Goal: Transaction & Acquisition: Purchase product/service

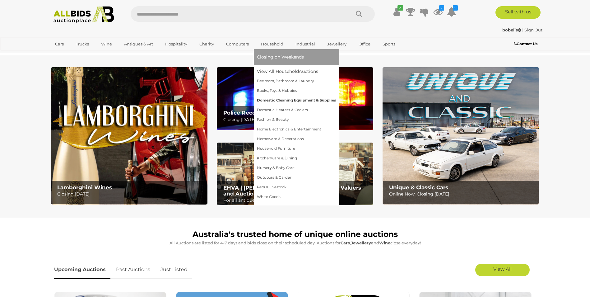
click at [288, 99] on link "Domestic Cleaning Equipment & Supplies" at bounding box center [296, 100] width 79 height 10
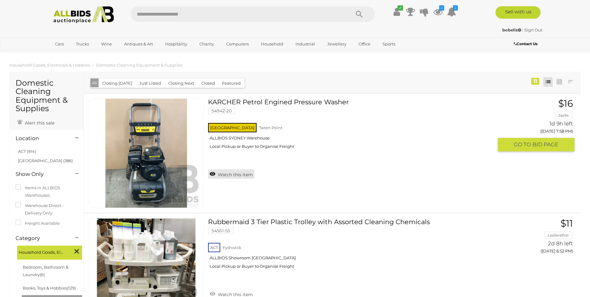
click at [235, 175] on link "Watch this item" at bounding box center [231, 173] width 46 height 9
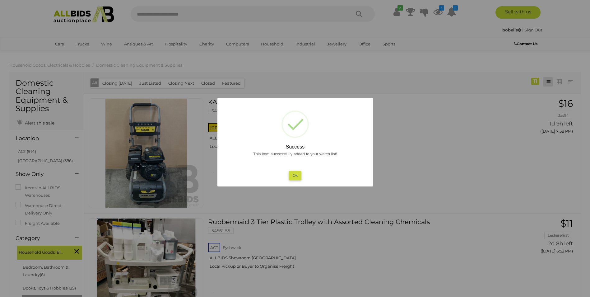
click at [295, 175] on button "Ok" at bounding box center [294, 175] width 13 height 9
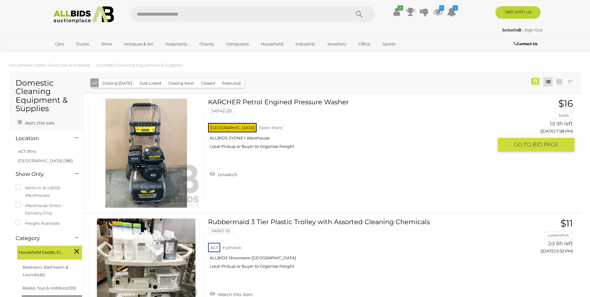
click at [139, 163] on img at bounding box center [146, 153] width 109 height 109
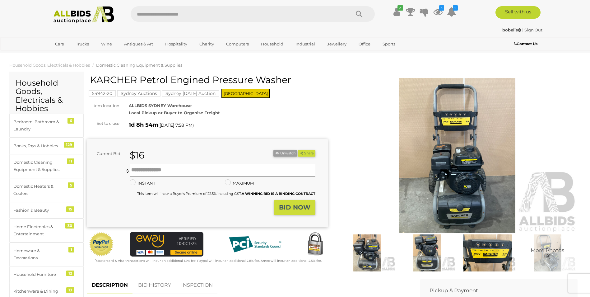
click at [500, 179] on img at bounding box center [457, 155] width 241 height 155
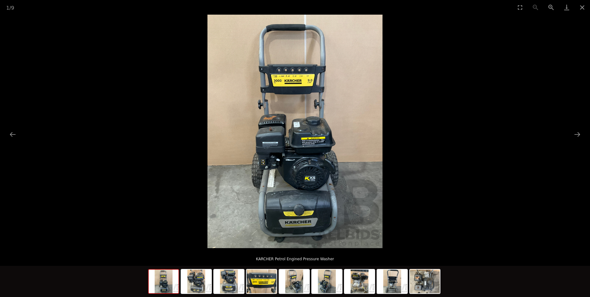
click at [357, 187] on img at bounding box center [294, 131] width 175 height 233
click at [577, 133] on button "Next slide" at bounding box center [576, 134] width 13 height 12
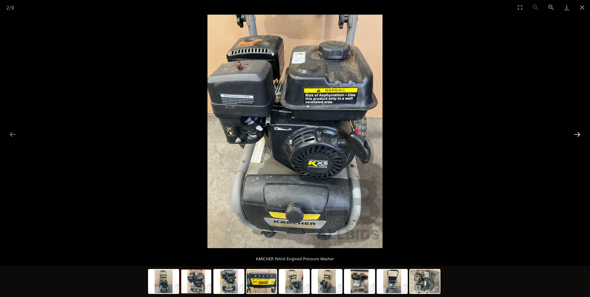
click at [577, 133] on button "Next slide" at bounding box center [576, 134] width 13 height 12
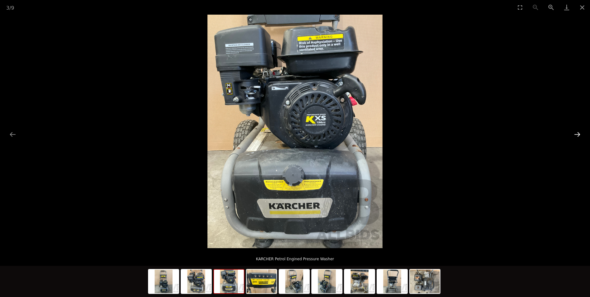
click at [577, 133] on button "Next slide" at bounding box center [576, 134] width 13 height 12
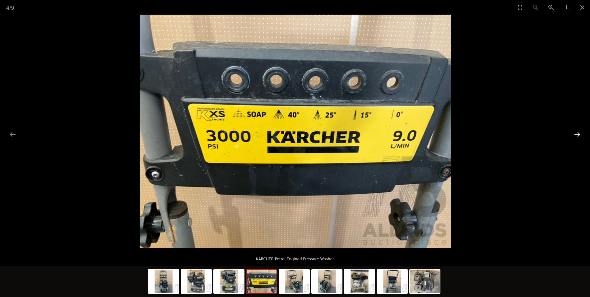
click at [577, 133] on button "Next slide" at bounding box center [576, 134] width 13 height 12
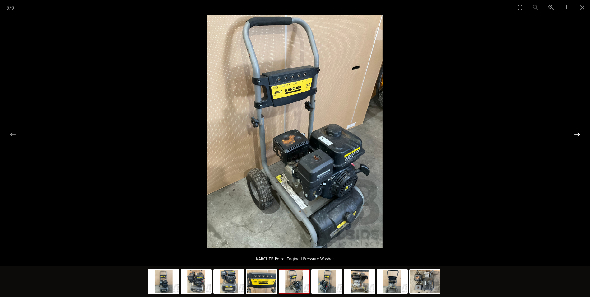
click at [577, 133] on button "Next slide" at bounding box center [576, 134] width 13 height 12
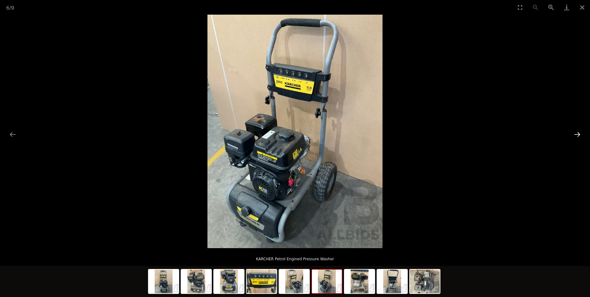
click at [577, 133] on button "Next slide" at bounding box center [576, 134] width 13 height 12
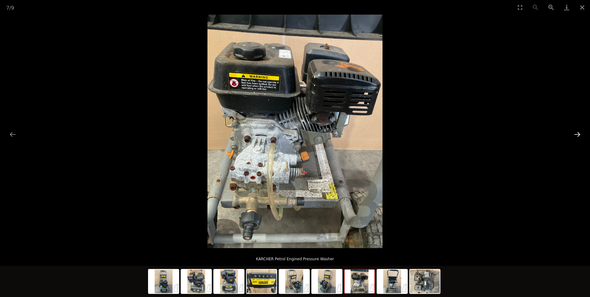
click at [579, 132] on button "Next slide" at bounding box center [576, 134] width 13 height 12
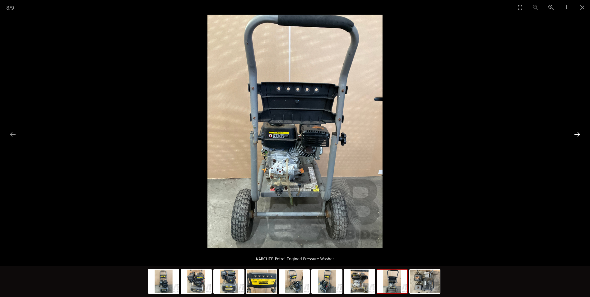
click at [579, 132] on button "Next slide" at bounding box center [576, 134] width 13 height 12
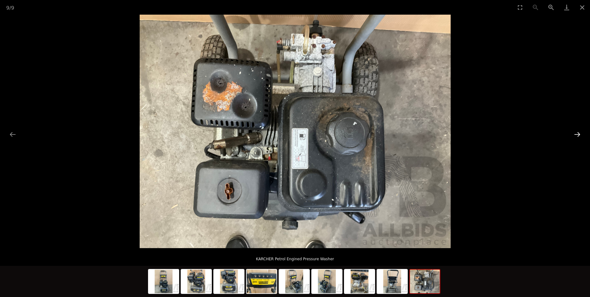
click at [579, 132] on button "Next slide" at bounding box center [576, 134] width 13 height 12
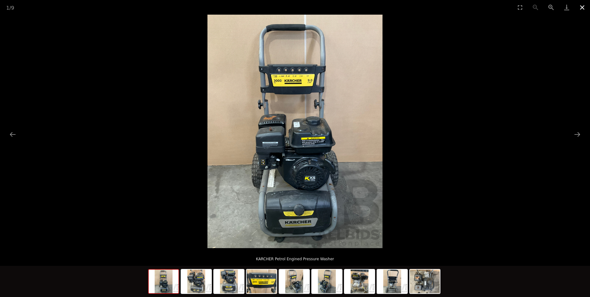
click at [579, 7] on button "Close gallery" at bounding box center [582, 7] width 16 height 15
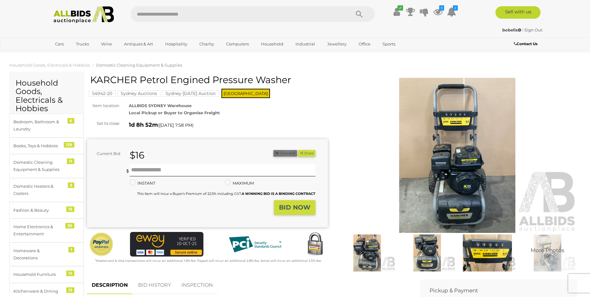
click at [285, 151] on button "Unwatch" at bounding box center [285, 153] width 24 height 7
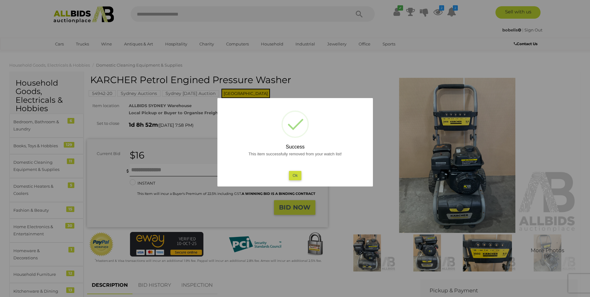
click at [296, 174] on button "Ok" at bounding box center [294, 175] width 13 height 9
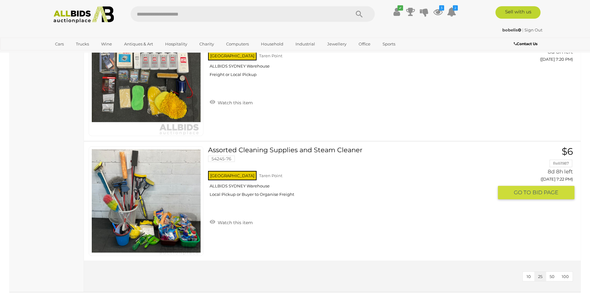
scroll to position [1242, 0]
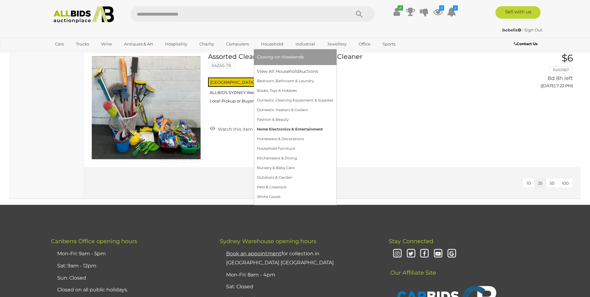
click at [283, 128] on link "Home Electronics & Entertainment" at bounding box center [295, 129] width 76 height 10
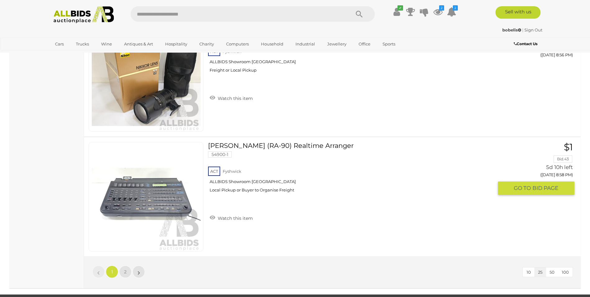
scroll to position [2860, 0]
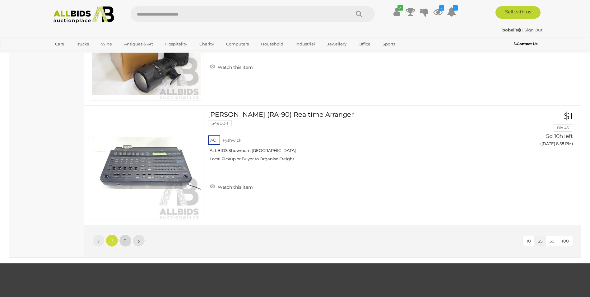
click at [125, 241] on span "2" at bounding box center [125, 241] width 2 height 6
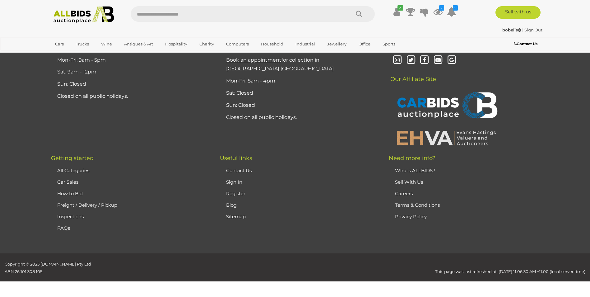
scroll to position [30, 0]
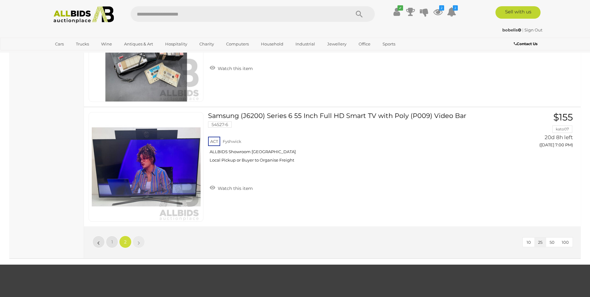
scroll to position [466, 0]
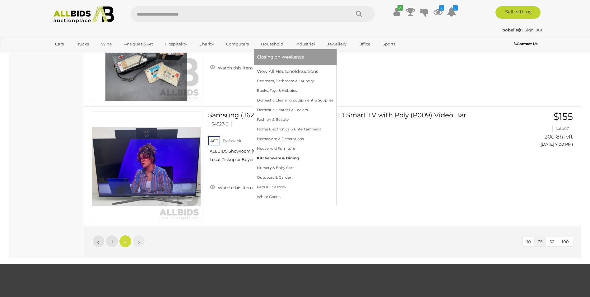
click at [279, 156] on link "Kitchenware & Dining" at bounding box center [295, 158] width 76 height 10
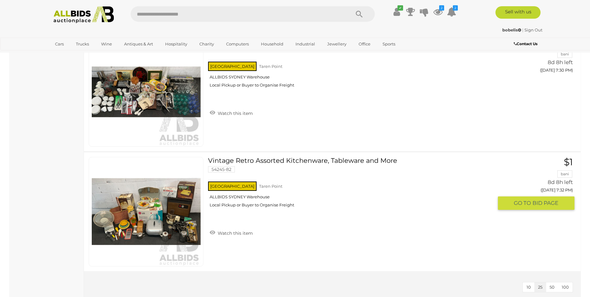
scroll to position [1306, 0]
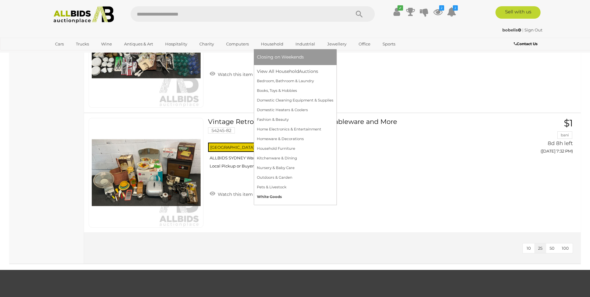
click at [271, 196] on link "White Goods" at bounding box center [295, 197] width 76 height 10
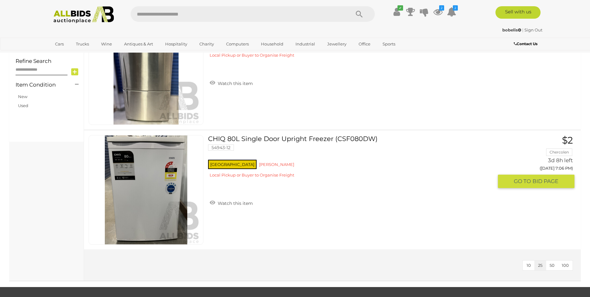
scroll to position [249, 0]
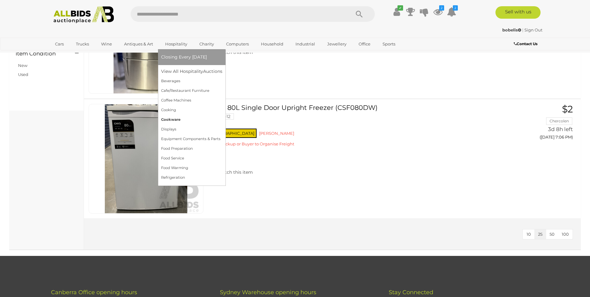
click at [172, 118] on link "Cookware" at bounding box center [191, 120] width 61 height 10
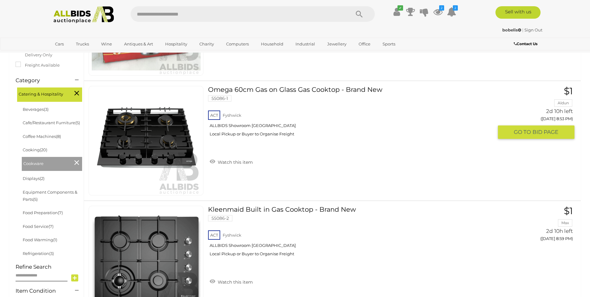
scroll to position [124, 0]
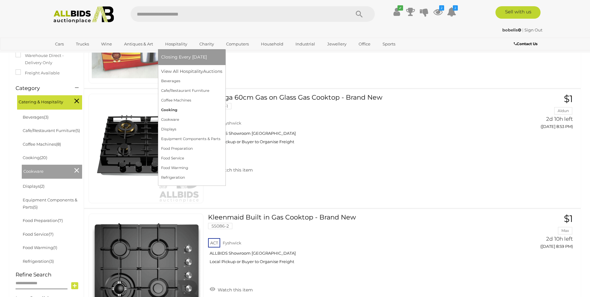
click at [171, 108] on link "Cooking" at bounding box center [191, 110] width 61 height 10
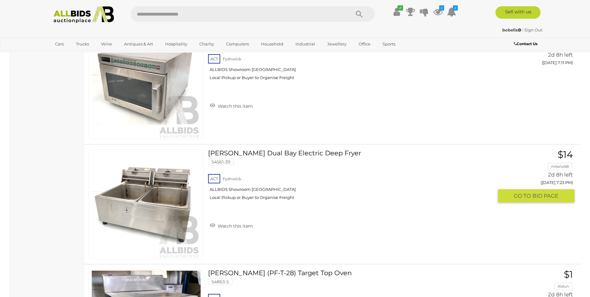
scroll to position [839, 0]
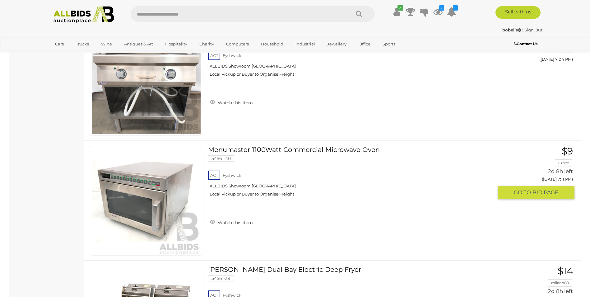
click at [123, 209] on img at bounding box center [146, 200] width 109 height 109
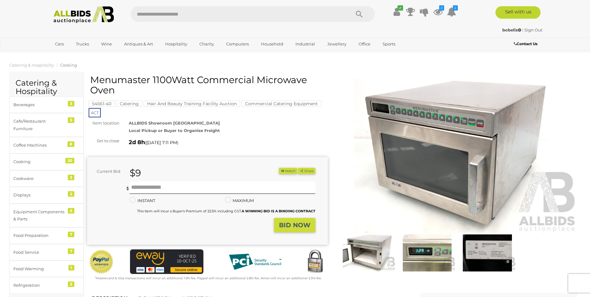
click at [475, 149] on img at bounding box center [457, 155] width 241 height 155
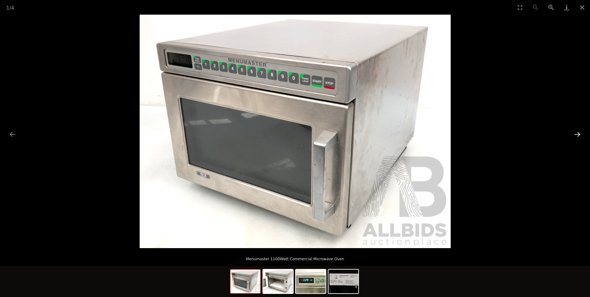
click at [573, 133] on button "Next slide" at bounding box center [576, 134] width 13 height 12
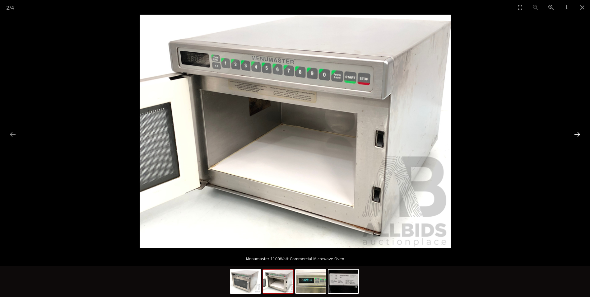
click at [576, 133] on button "Next slide" at bounding box center [576, 134] width 13 height 12
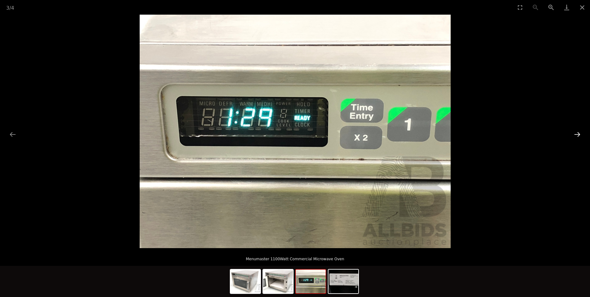
click at [576, 133] on button "Next slide" at bounding box center [576, 134] width 13 height 12
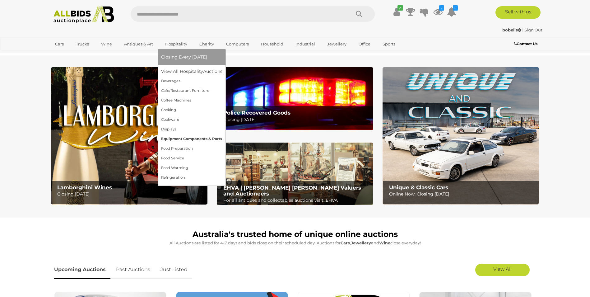
click at [192, 137] on link "Equipment Components & Parts" at bounding box center [191, 139] width 61 height 10
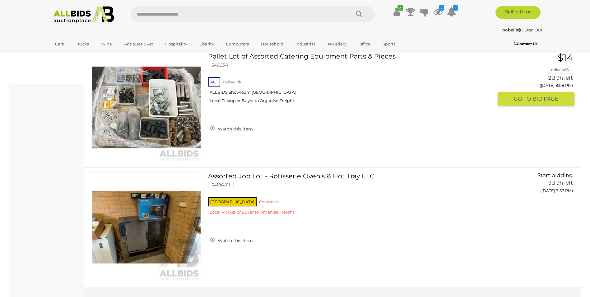
scroll to position [435, 0]
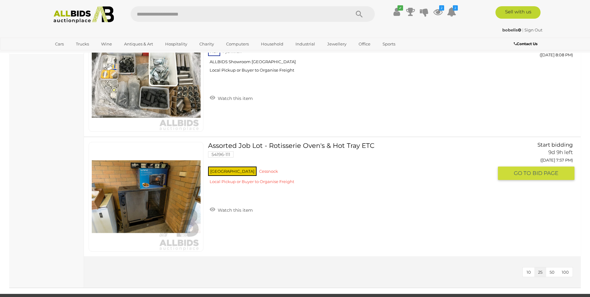
click at [127, 204] on img at bounding box center [146, 196] width 109 height 109
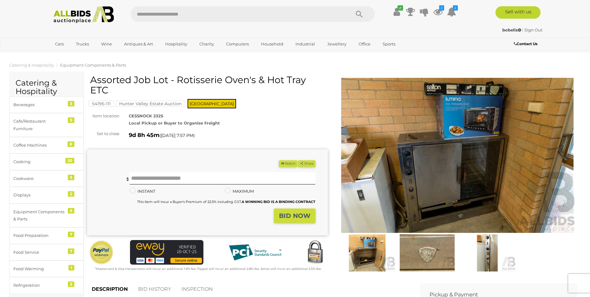
click at [438, 165] on img at bounding box center [457, 155] width 241 height 155
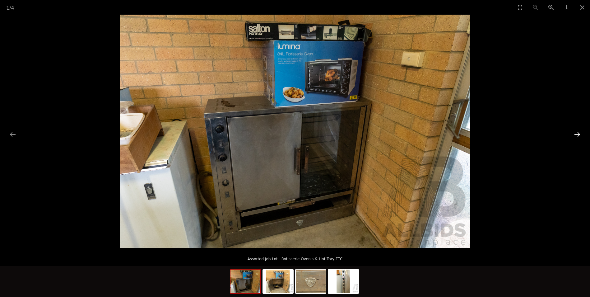
click at [577, 133] on button "Next slide" at bounding box center [576, 134] width 13 height 12
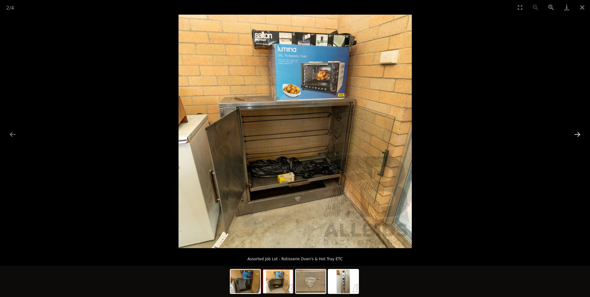
click at [577, 133] on button "Next slide" at bounding box center [576, 134] width 13 height 12
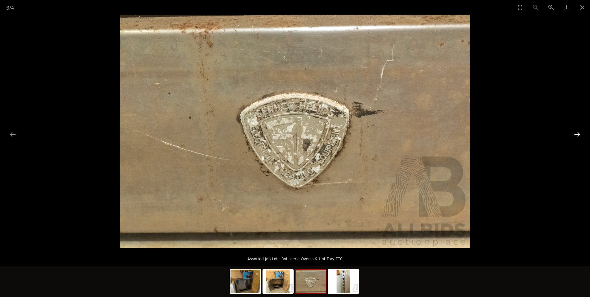
click at [577, 133] on button "Next slide" at bounding box center [576, 134] width 13 height 12
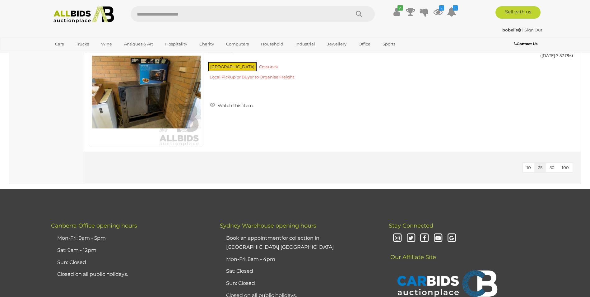
scroll to position [540, 0]
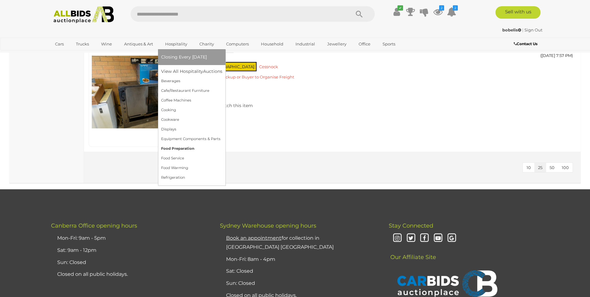
click at [182, 148] on link "Food Preparation" at bounding box center [191, 149] width 61 height 10
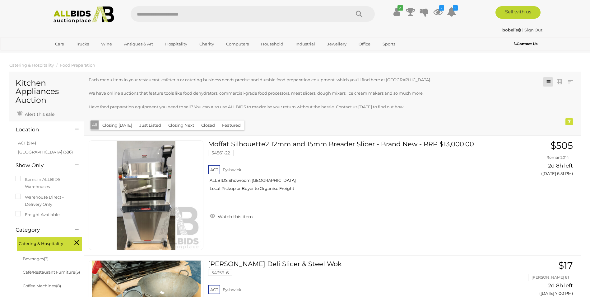
scroll to position [821, 0]
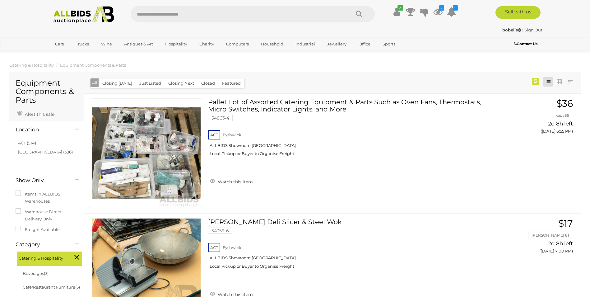
scroll to position [540, 0]
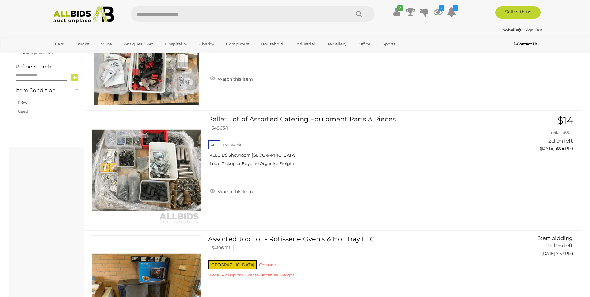
scroll to position [497, 0]
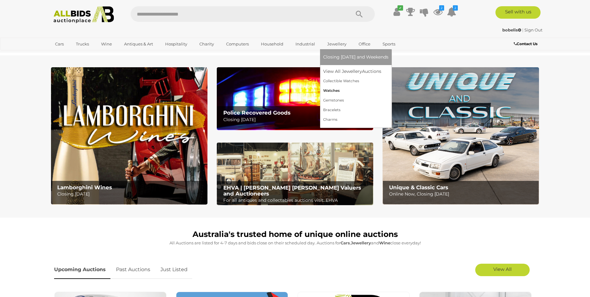
click at [331, 90] on link "Watches" at bounding box center [355, 91] width 65 height 10
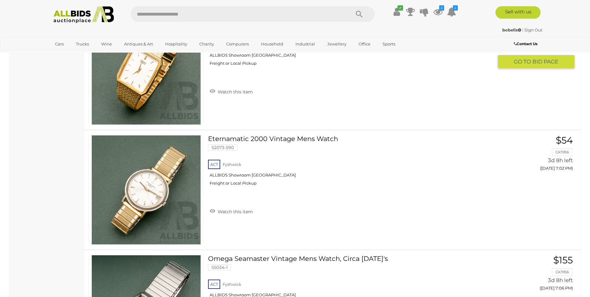
scroll to position [1959, 0]
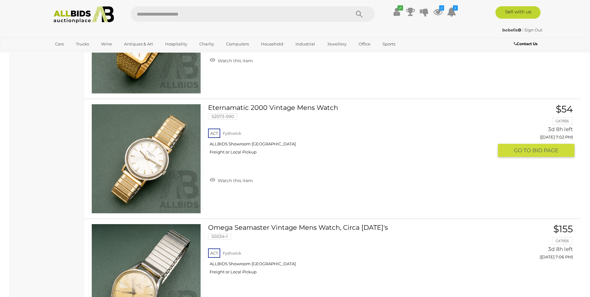
click at [138, 167] on img at bounding box center [146, 158] width 109 height 109
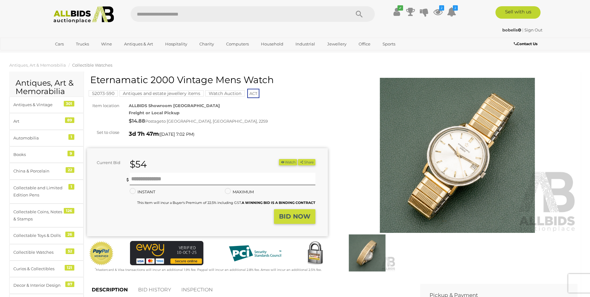
click at [470, 162] on img at bounding box center [457, 155] width 241 height 155
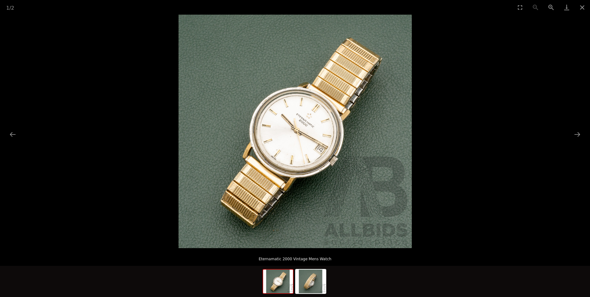
click at [368, 195] on img at bounding box center [294, 131] width 233 height 233
click at [326, 153] on img at bounding box center [294, 131] width 233 height 233
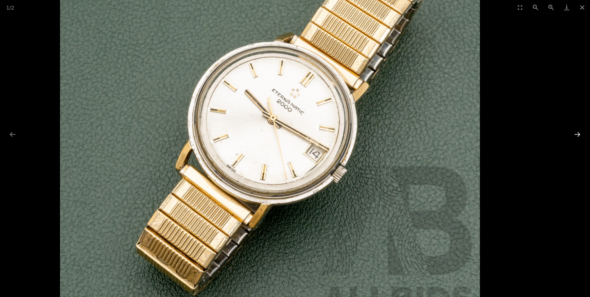
click at [572, 133] on button "Next slide" at bounding box center [576, 134] width 13 height 12
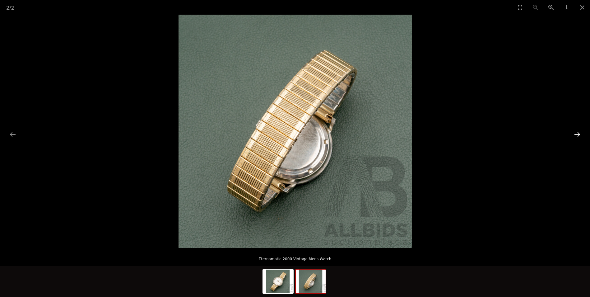
click at [572, 133] on button "Next slide" at bounding box center [576, 134] width 13 height 12
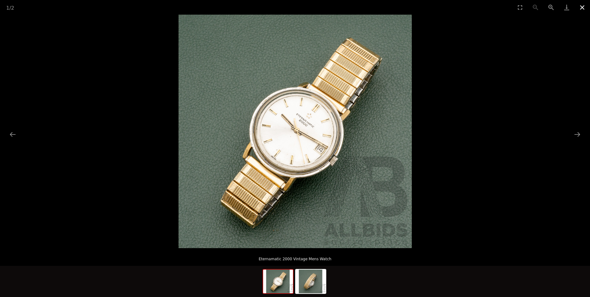
click at [581, 7] on button "Close gallery" at bounding box center [582, 7] width 16 height 15
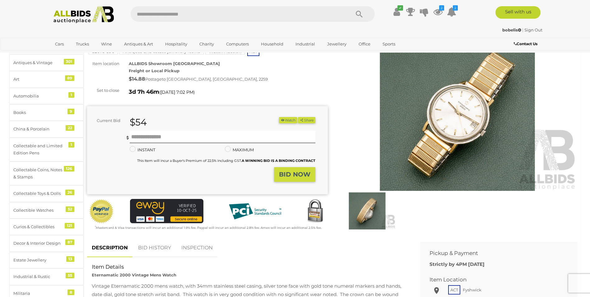
scroll to position [93, 0]
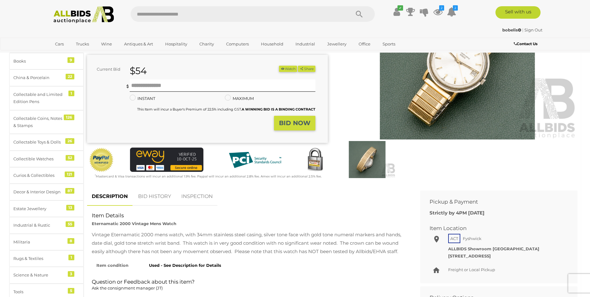
click at [153, 195] on link "BID HISTORY" at bounding box center [154, 196] width 42 height 18
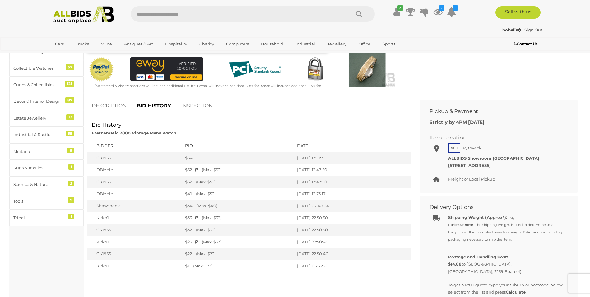
scroll to position [187, 0]
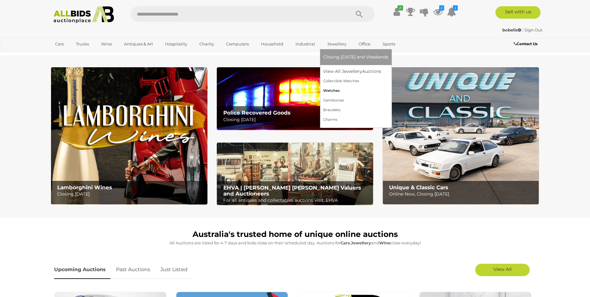
click at [332, 90] on link "Watches" at bounding box center [355, 91] width 65 height 10
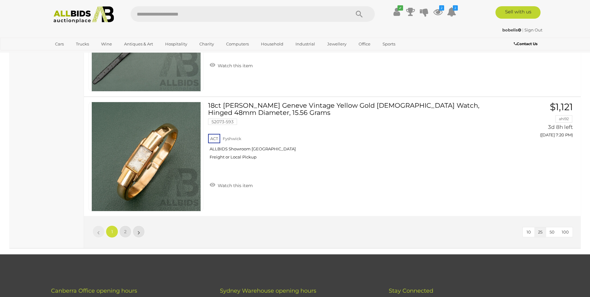
scroll to position [2927, 0]
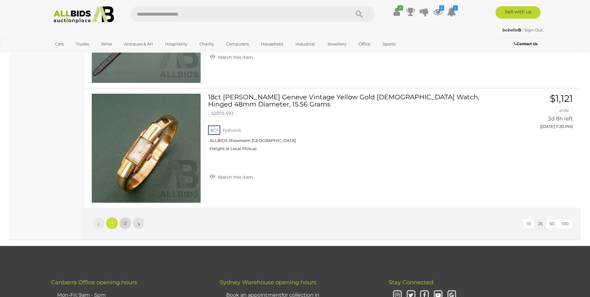
click at [126, 222] on span "2" at bounding box center [125, 223] width 2 height 6
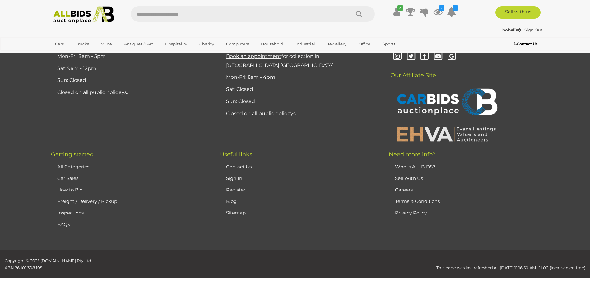
scroll to position [80, 0]
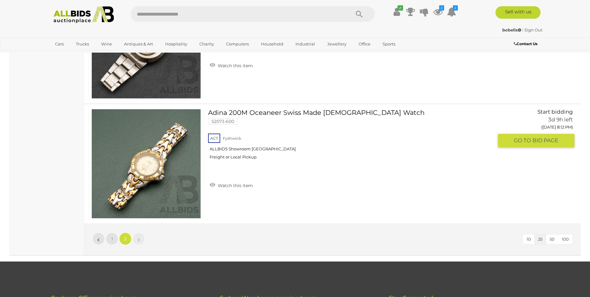
scroll to position [2318, 0]
